Goal: Task Accomplishment & Management: Manage account settings

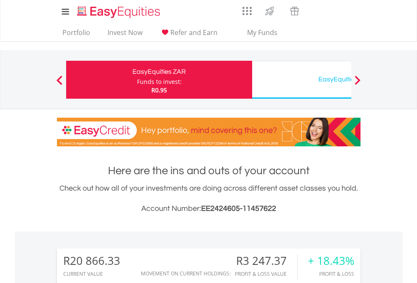
scroll to position [81, 132]
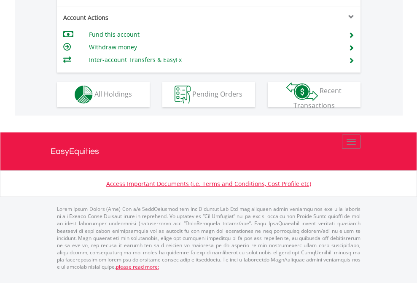
scroll to position [825, 0]
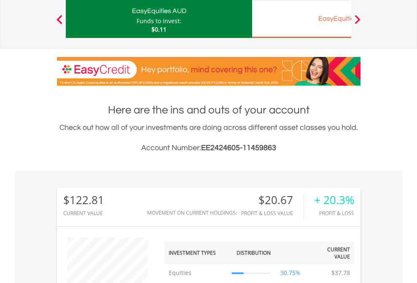
click at [301, 19] on div "EasyEquities EUR" at bounding box center [345, 19] width 176 height 12
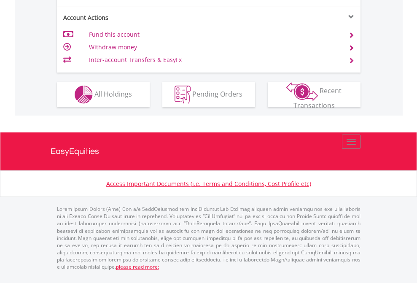
scroll to position [791, 0]
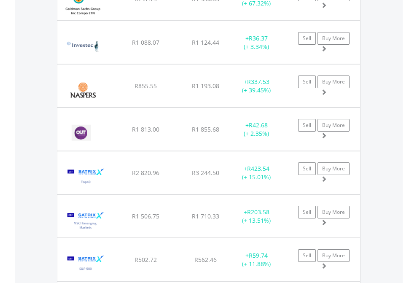
scroll to position [81, 132]
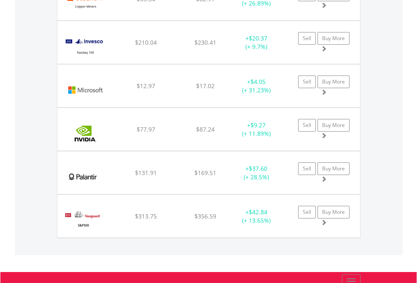
scroll to position [81, 132]
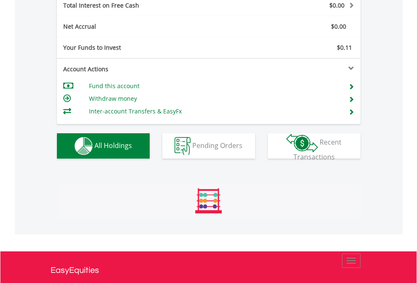
scroll to position [81, 132]
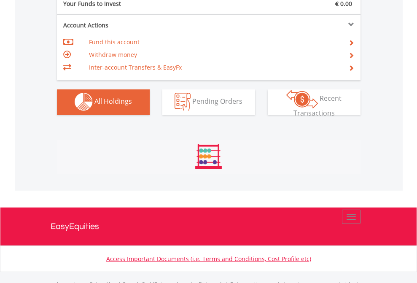
scroll to position [835, 0]
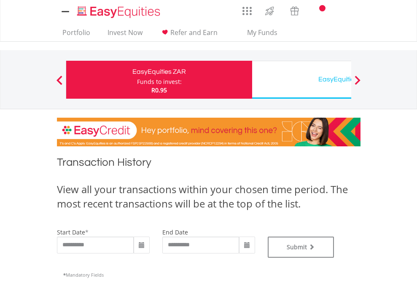
type input "**********"
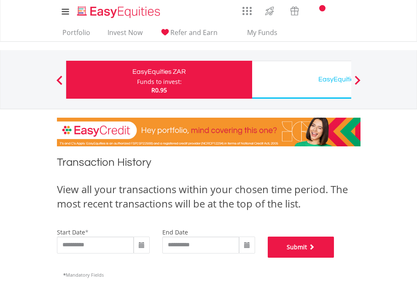
click at [334, 258] on button "Submit" at bounding box center [301, 247] width 67 height 21
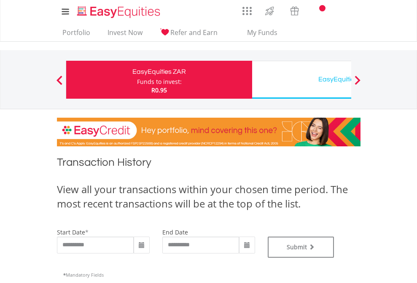
click at [301, 80] on div "EasyEquities USD" at bounding box center [345, 79] width 176 height 12
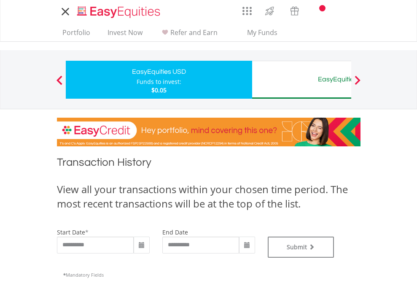
type input "**********"
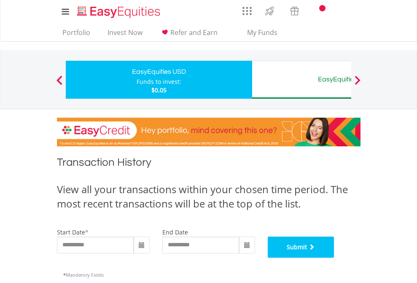
click at [334, 258] on button "Submit" at bounding box center [301, 247] width 67 height 21
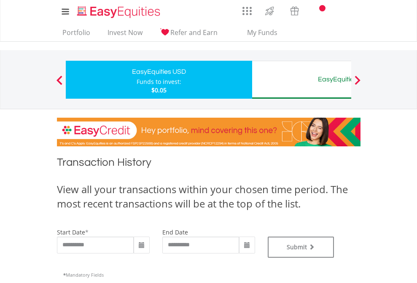
click at [301, 80] on div "EasyEquities AUD" at bounding box center [345, 79] width 176 height 12
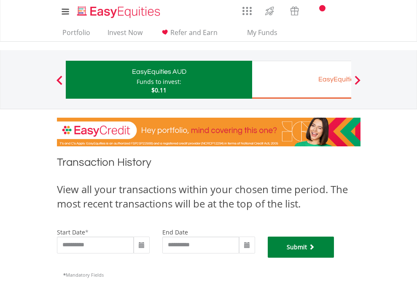
click at [334, 258] on button "Submit" at bounding box center [301, 247] width 67 height 21
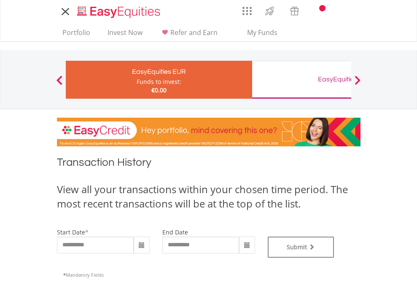
type input "**********"
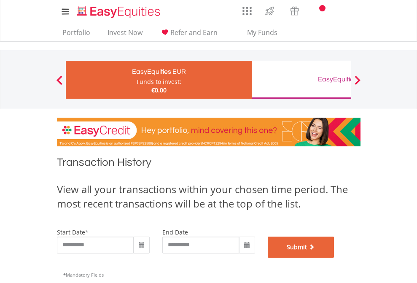
click at [334, 258] on button "Submit" at bounding box center [301, 247] width 67 height 21
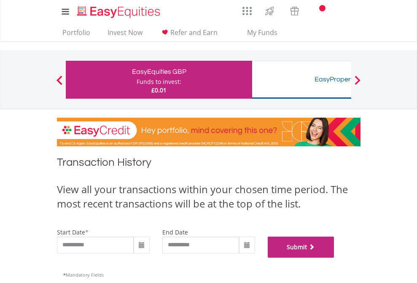
click at [334, 258] on button "Submit" at bounding box center [301, 247] width 67 height 21
